Goal: Information Seeking & Learning: Learn about a topic

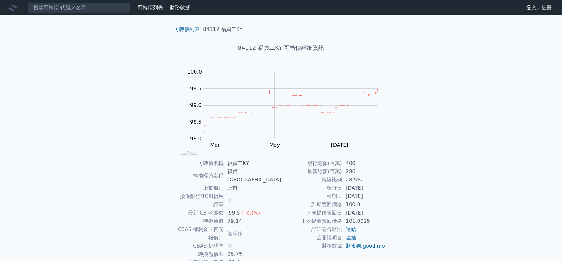
scroll to position [34, 0]
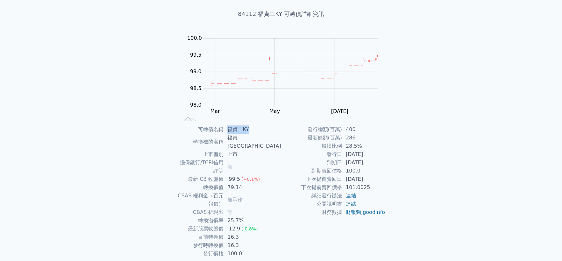
drag, startPoint x: 242, startPoint y: 130, endPoint x: 264, endPoint y: 126, distance: 22.3
click at [264, 126] on td "福貞二KY" at bounding box center [252, 130] width 57 height 8
click at [126, 107] on div "可轉債列表 財務數據 可轉債列表 財務數據 登入／註冊 登入／註冊 可轉債列表 › 84112 福貞二KY 84112 福貞二KY 可轉債詳細資訊 Zoom …" at bounding box center [281, 126] width 562 height 320
drag, startPoint x: 242, startPoint y: 127, endPoint x: 271, endPoint y: 131, distance: 28.7
click at [271, 131] on td "福貞二KY" at bounding box center [252, 130] width 57 height 8
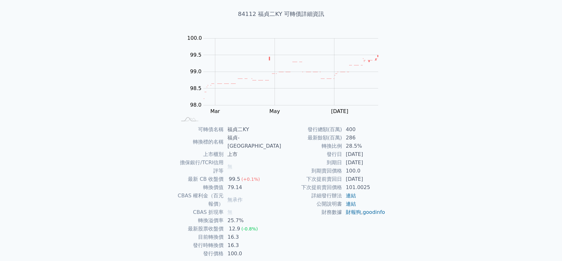
click at [79, 77] on div "可轉債列表 財務數據 可轉債列表 財務數據 登入／註冊 登入／註冊 可轉債列表 › 84112 福貞二KY 84112 福貞二KY 可轉債詳細資訊 Zoom …" at bounding box center [281, 126] width 562 height 320
drag, startPoint x: 241, startPoint y: 128, endPoint x: 263, endPoint y: 130, distance: 22.1
click at [263, 130] on td "福貞二KY" at bounding box center [252, 130] width 57 height 8
click at [241, 127] on td "福貞二KY" at bounding box center [252, 130] width 57 height 8
drag, startPoint x: 242, startPoint y: 126, endPoint x: 263, endPoint y: 128, distance: 20.8
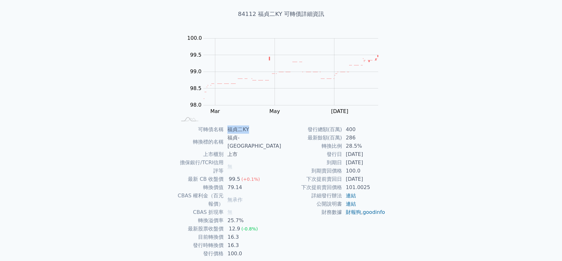
click at [263, 128] on td "福貞二KY" at bounding box center [252, 130] width 57 height 8
click at [123, 44] on div "可轉債列表 財務數據 可轉債列表 財務數據 登入／註冊 登入／註冊 可轉債列表 › 84112 福貞二KY 84112 福貞二KY 可轉債詳細資訊 Zoom …" at bounding box center [281, 126] width 562 height 320
drag, startPoint x: 243, startPoint y: 130, endPoint x: 267, endPoint y: 130, distance: 23.6
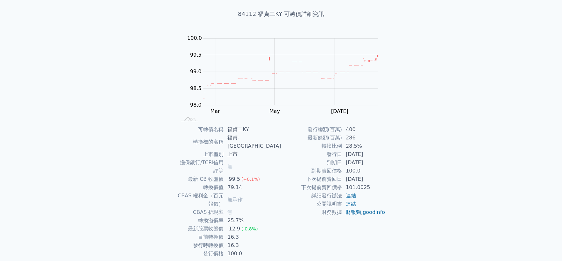
drag, startPoint x: 102, startPoint y: 129, endPoint x: 165, endPoint y: 89, distance: 75.5
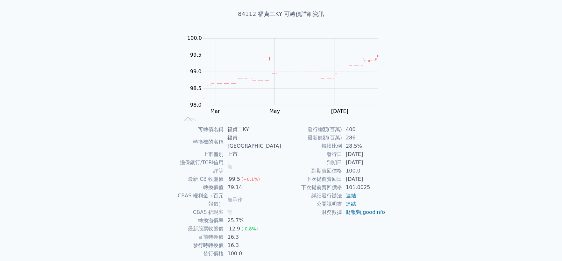
click at [102, 129] on div "可轉債列表 財務數據 可轉債列表 財務數據 登入／註冊 登入／註冊 可轉債列表 › 84112 福貞二KY 84112 福貞二KY 可轉債詳細資訊 Zoom …" at bounding box center [281, 126] width 562 height 320
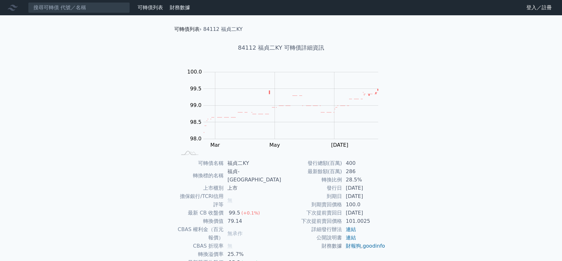
click at [184, 29] on link "可轉債列表" at bounding box center [186, 29] width 25 height 6
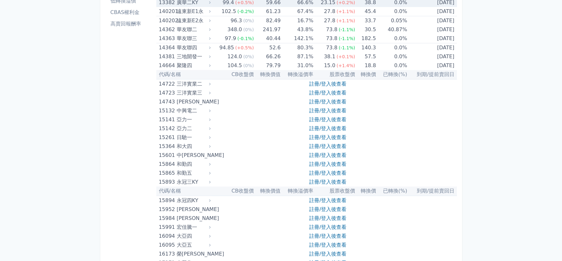
scroll to position [143, 0]
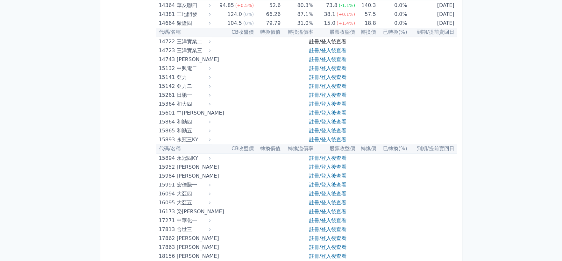
click at [336, 40] on link "註冊/登入後查看" at bounding box center [327, 42] width 37 height 6
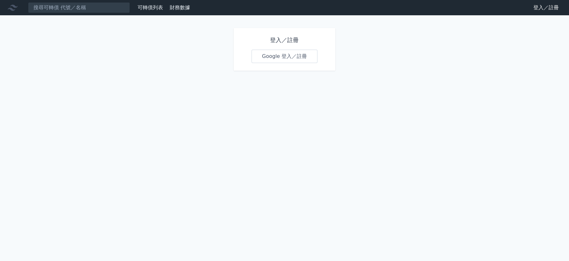
click at [290, 55] on link "Google 登入／註冊" at bounding box center [285, 56] width 66 height 13
